Goal: Task Accomplishment & Management: Manage account settings

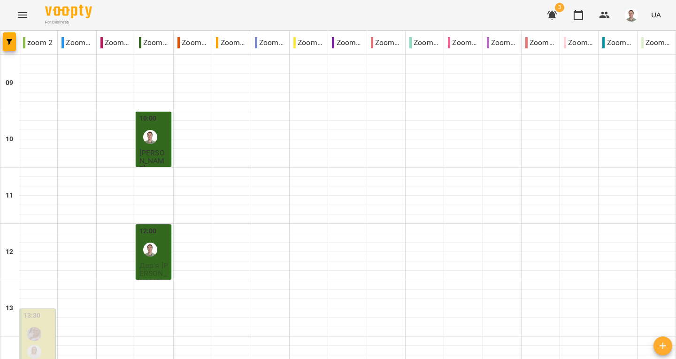
scroll to position [423, 0]
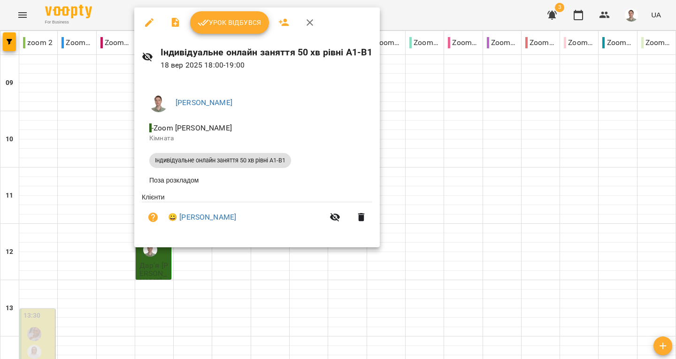
click at [220, 19] on span "Урок відбувся" at bounding box center [230, 22] width 64 height 11
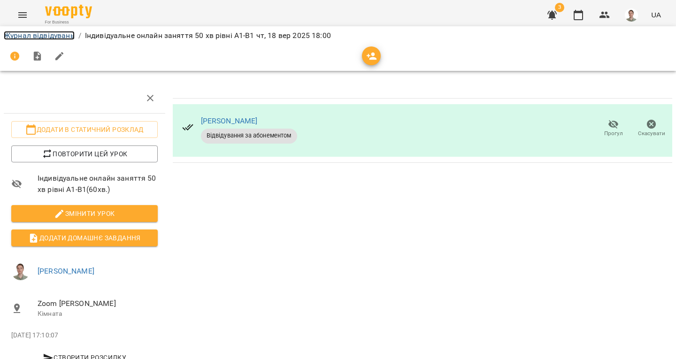
click at [63, 37] on link "Журнал відвідувань" at bounding box center [39, 35] width 71 height 9
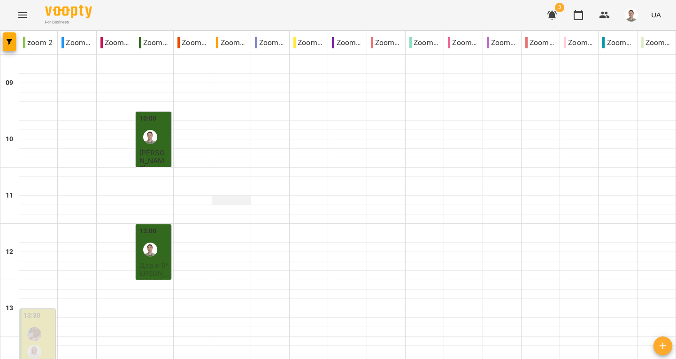
scroll to position [470, 0]
click at [556, 16] on icon "button" at bounding box center [552, 14] width 11 height 11
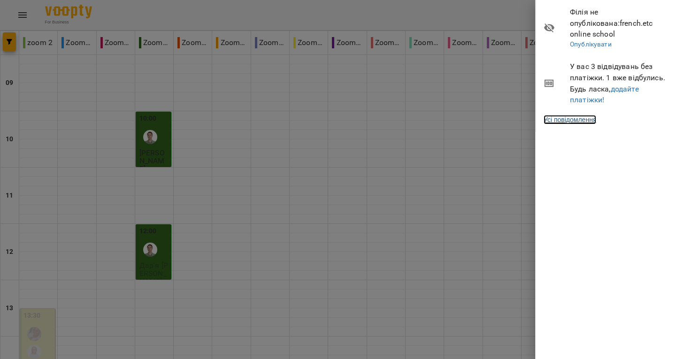
click at [578, 115] on link "Усі повідомлення" at bounding box center [570, 119] width 53 height 9
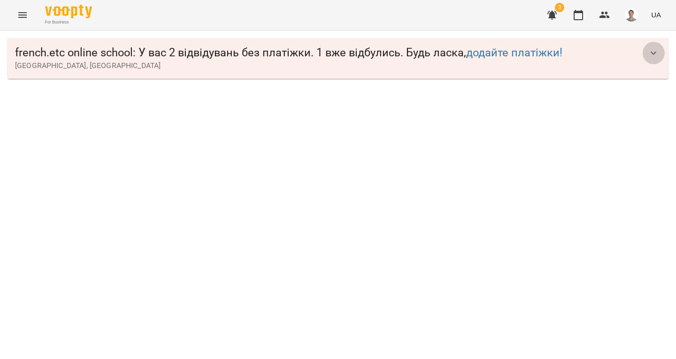
click at [656, 52] on icon "button" at bounding box center [654, 52] width 6 height 3
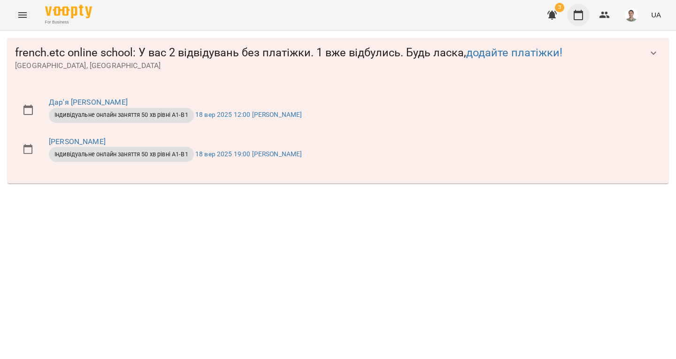
click at [582, 19] on icon "button" at bounding box center [578, 15] width 9 height 10
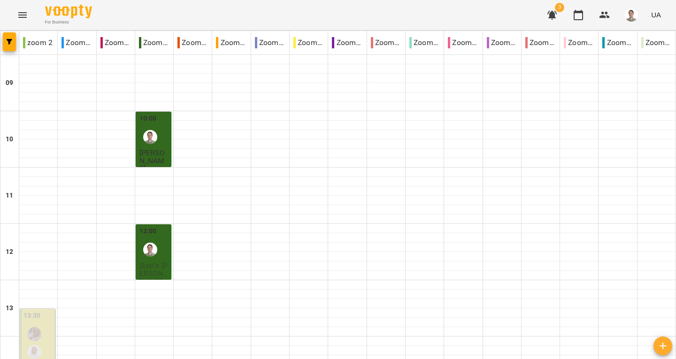
scroll to position [470, 0]
click at [555, 15] on icon "button" at bounding box center [552, 15] width 9 height 9
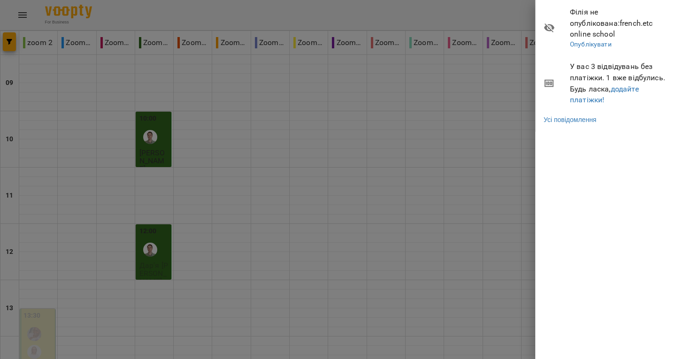
click at [485, 18] on div at bounding box center [338, 179] width 676 height 359
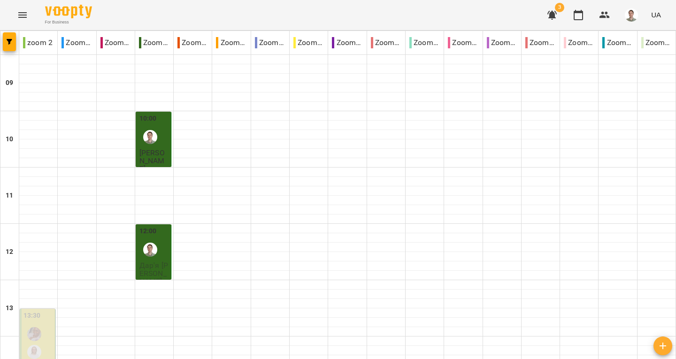
click at [552, 8] on button "button" at bounding box center [552, 15] width 23 height 23
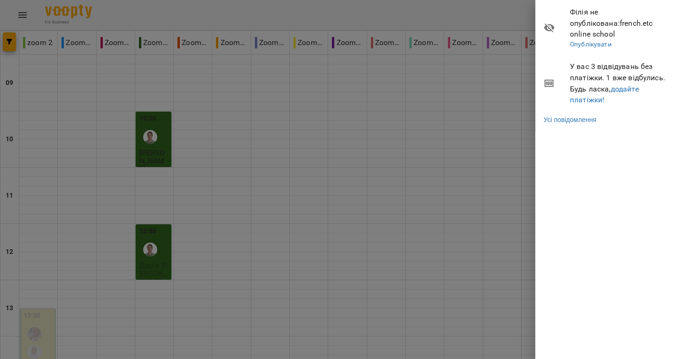
click at [491, 11] on div at bounding box center [338, 179] width 676 height 359
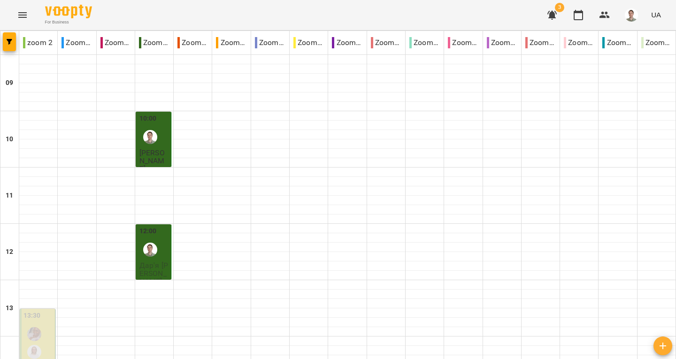
scroll to position [517, 0]
